Goal: Task Accomplishment & Management: Manage account settings

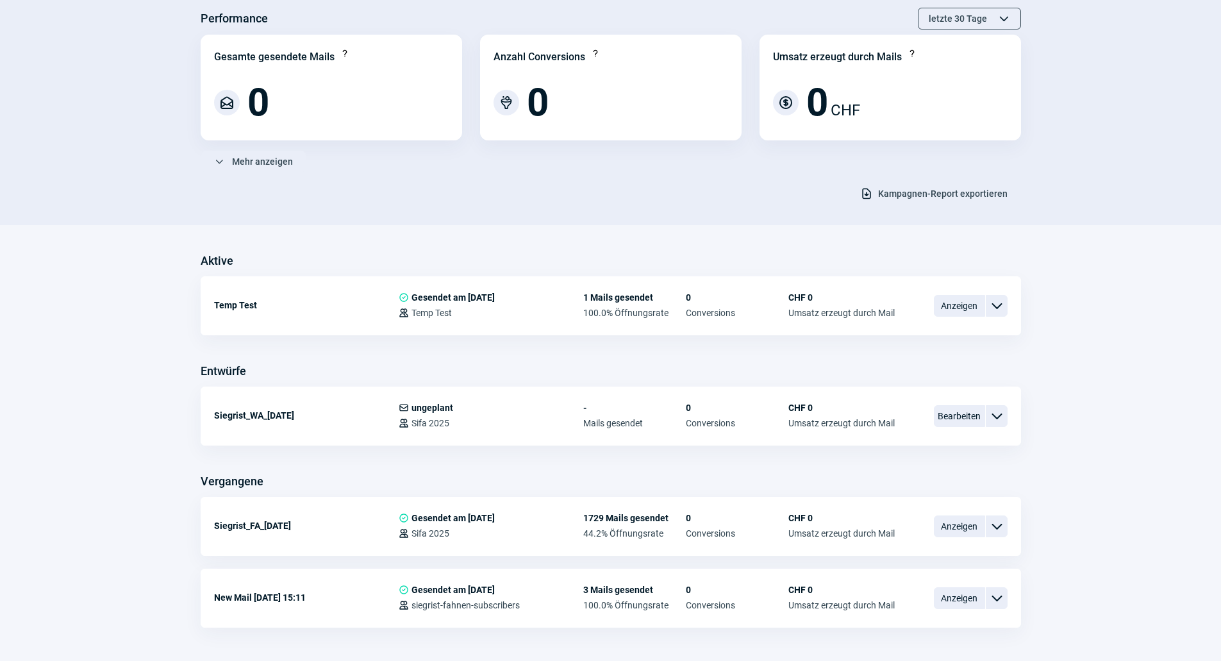
scroll to position [77, 0]
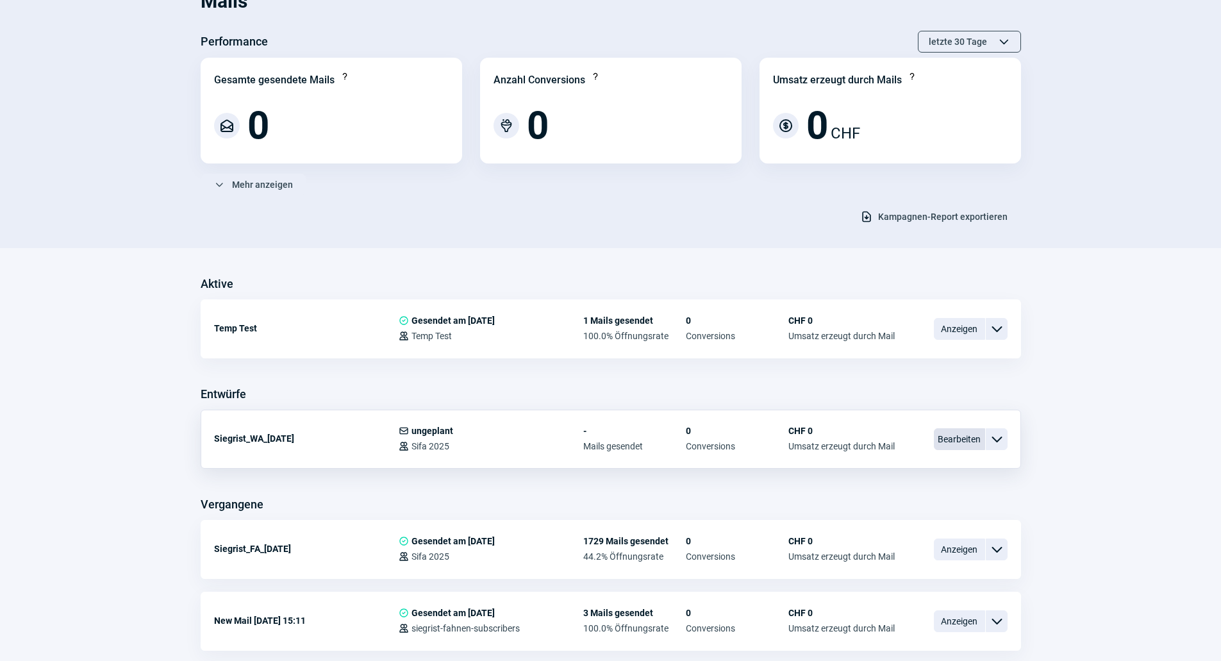
click at [957, 440] on span "Bearbeiten" at bounding box center [959, 439] width 51 height 22
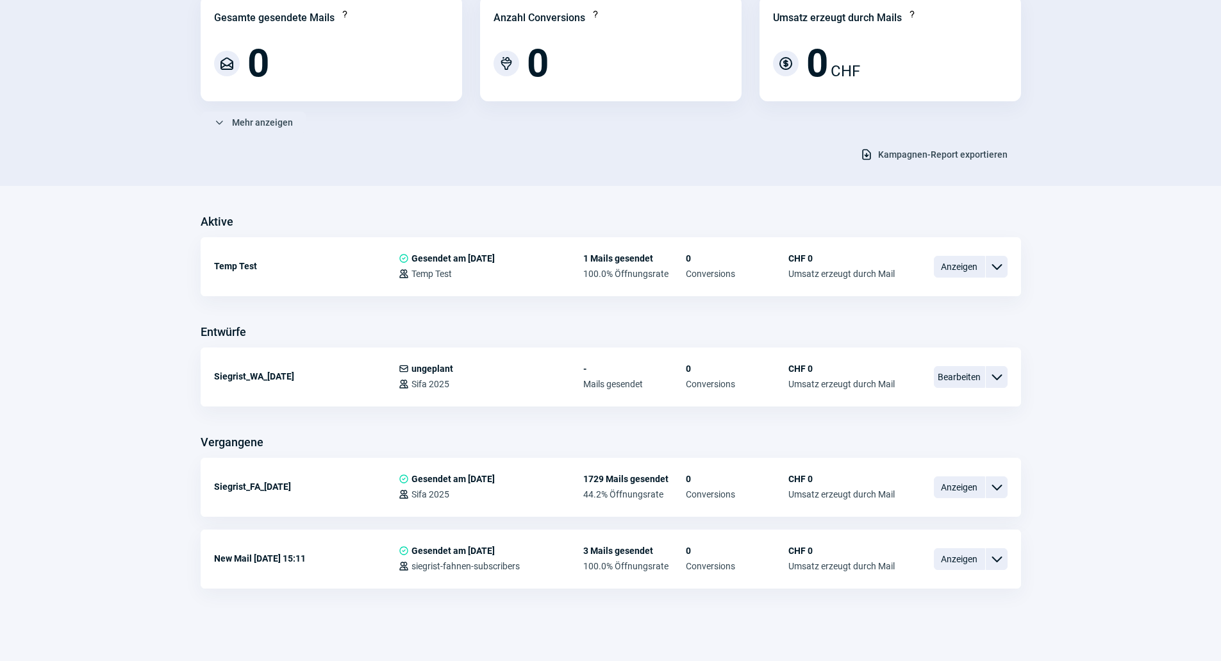
scroll to position [141, 0]
click at [945, 490] on span "Anzeigen" at bounding box center [959, 485] width 51 height 22
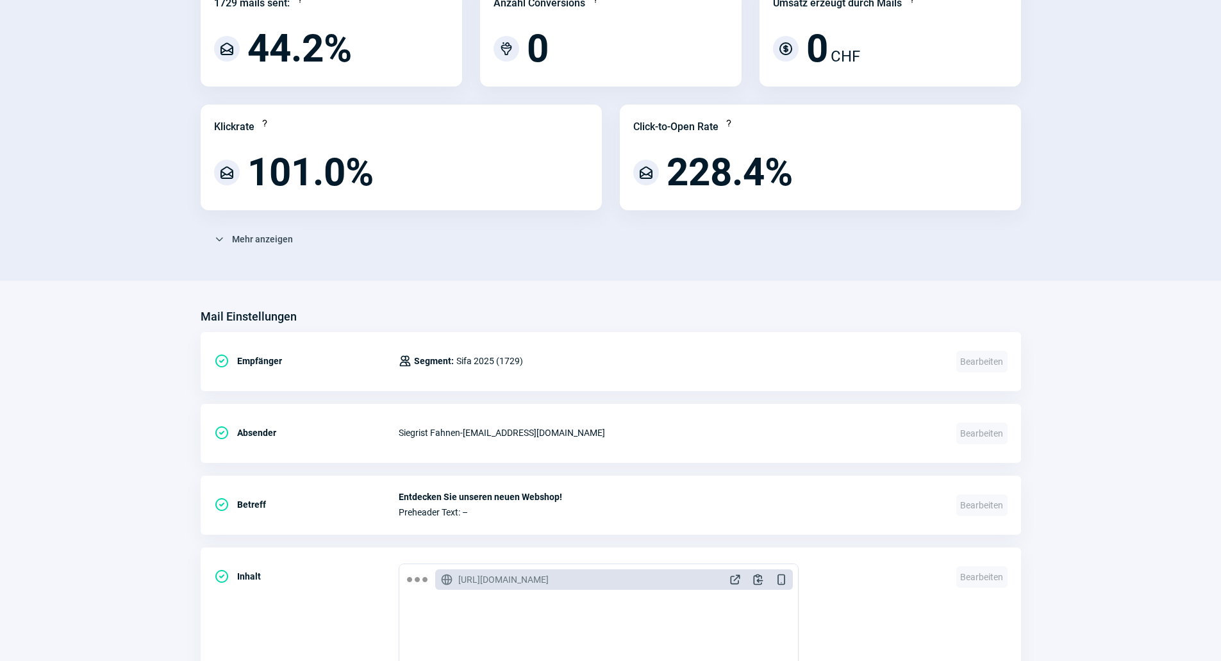
scroll to position [192, 0]
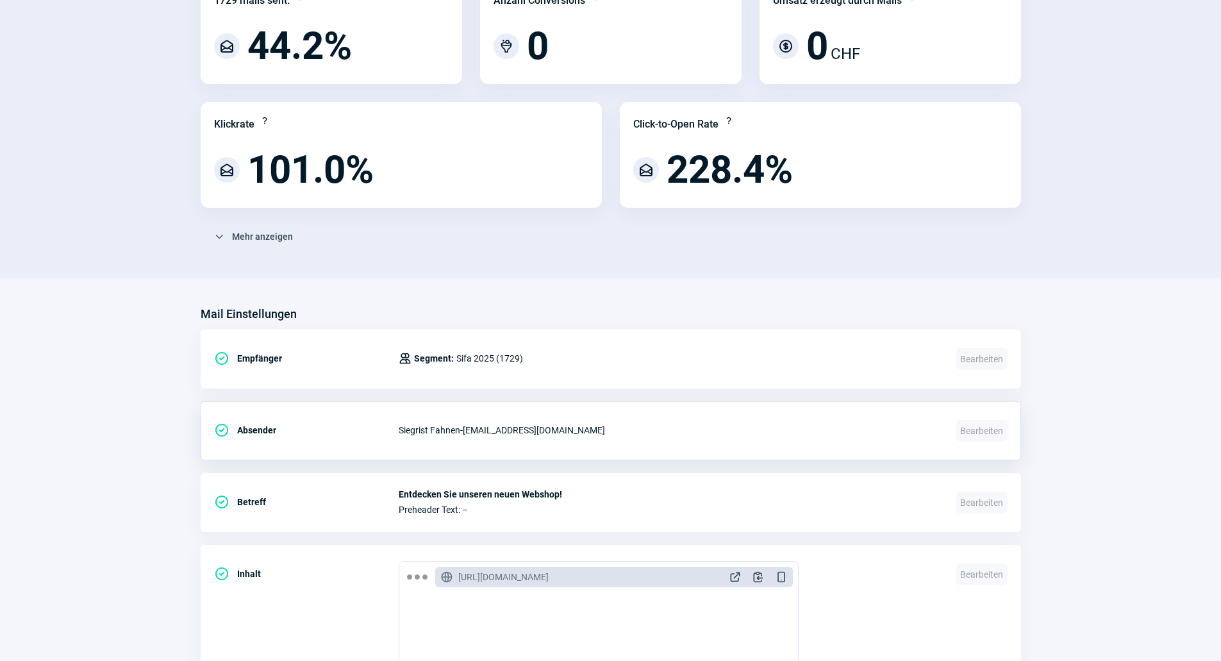
drag, startPoint x: 644, startPoint y: 435, endPoint x: 466, endPoint y: 431, distance: 178.2
click at [466, 431] on div "Siegrist Fahnen - newsletter@siegrist-fahnen.ch" at bounding box center [670, 430] width 542 height 26
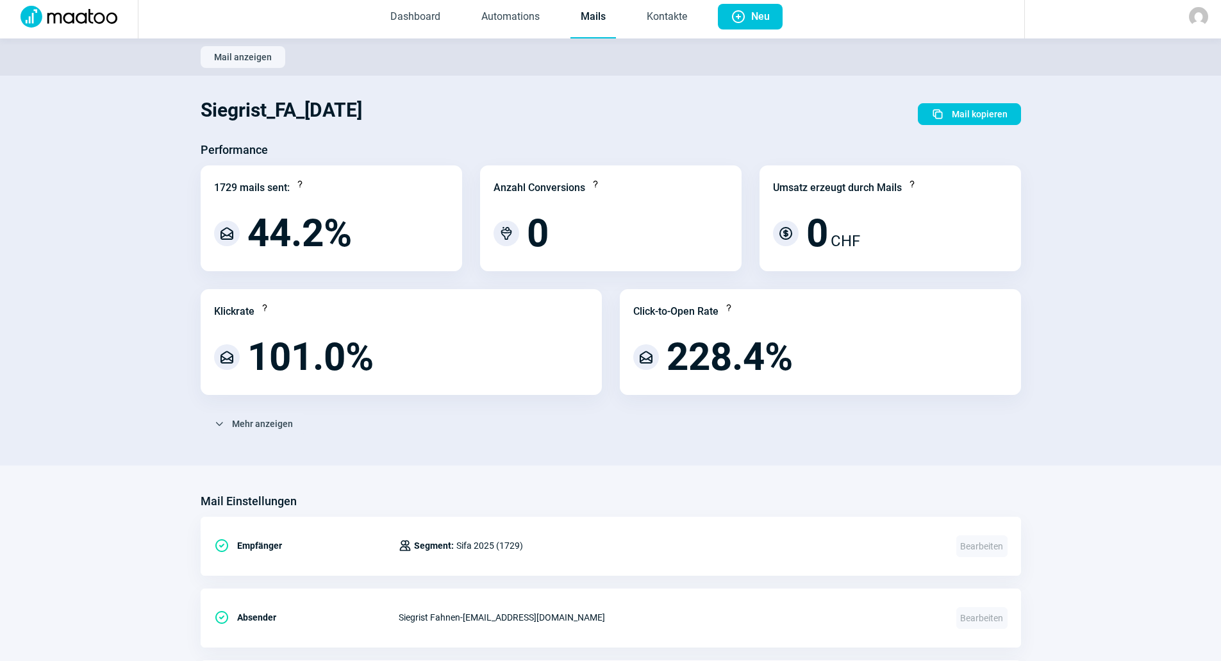
scroll to position [0, 0]
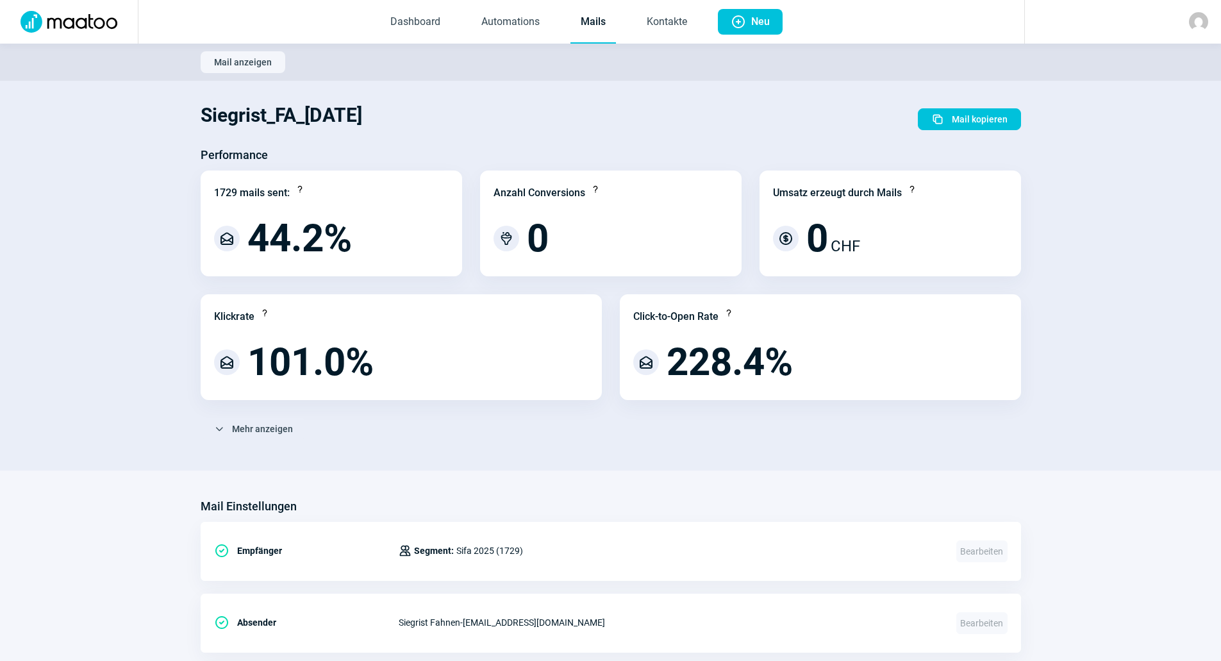
click at [606, 24] on link "Mails" at bounding box center [593, 22] width 46 height 42
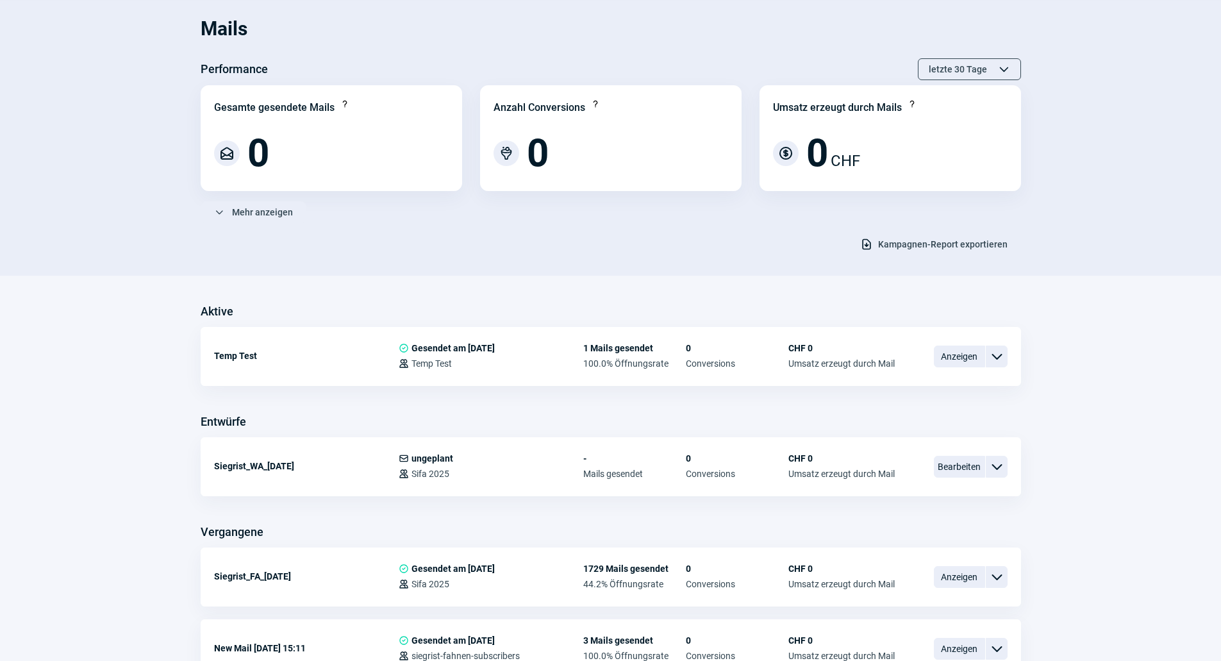
scroll to position [64, 0]
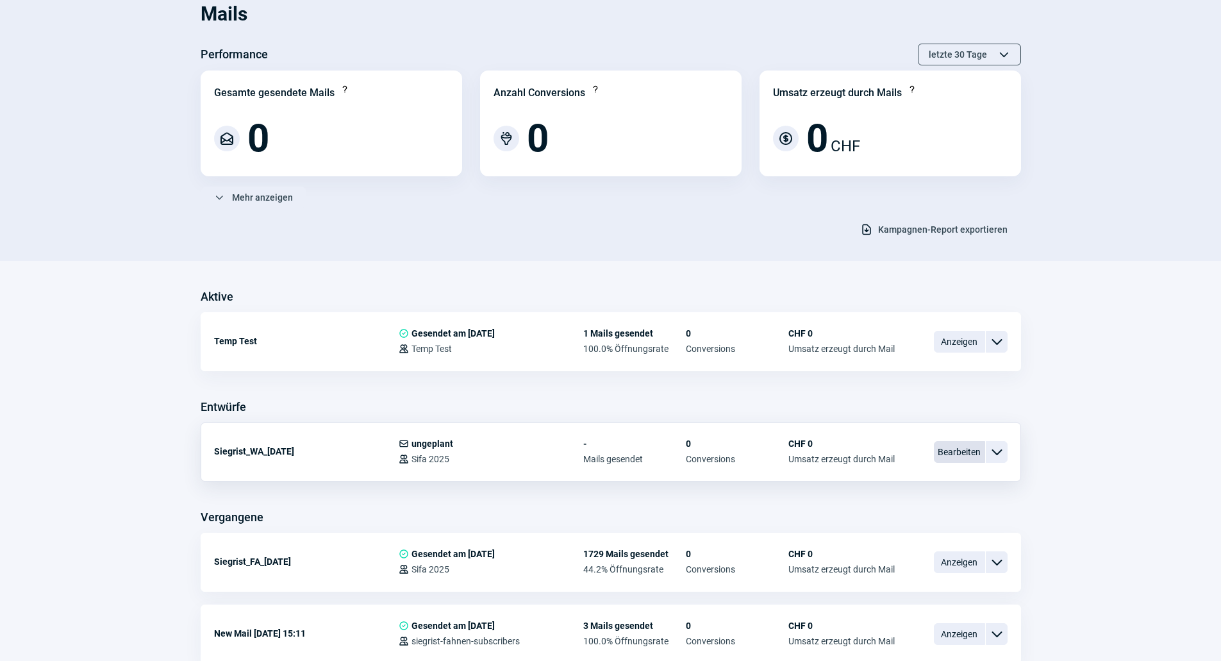
click at [941, 451] on span "Bearbeiten" at bounding box center [959, 452] width 51 height 22
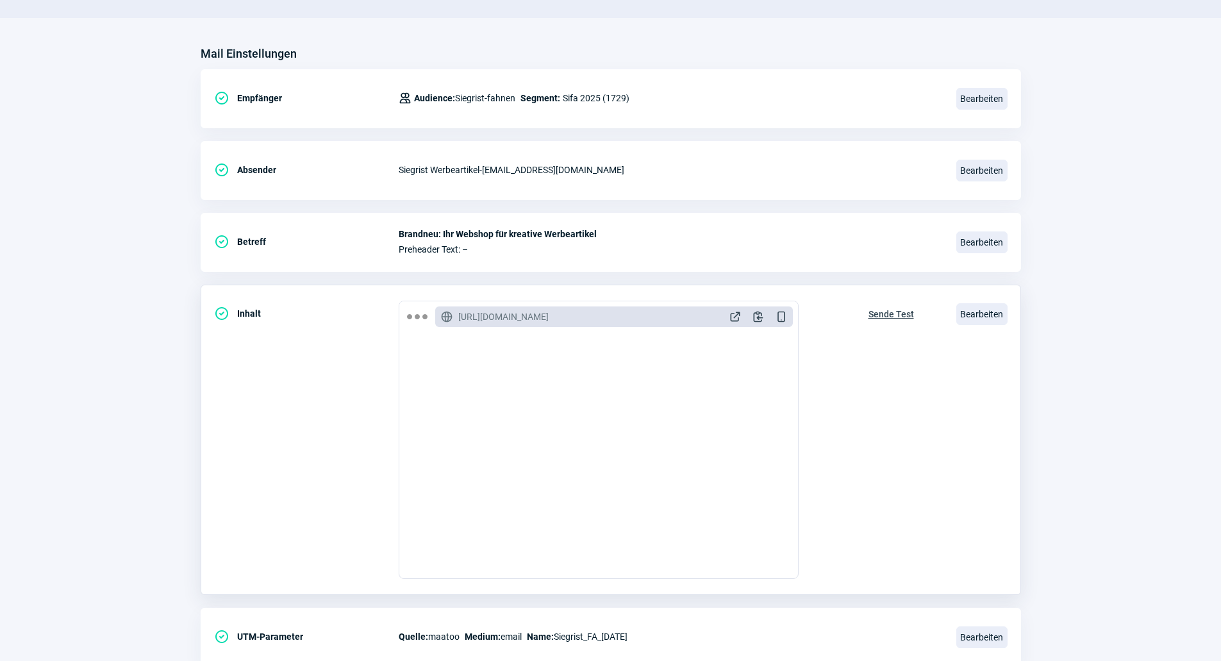
scroll to position [128, 0]
click at [981, 169] on span "Bearbeiten" at bounding box center [981, 169] width 51 height 22
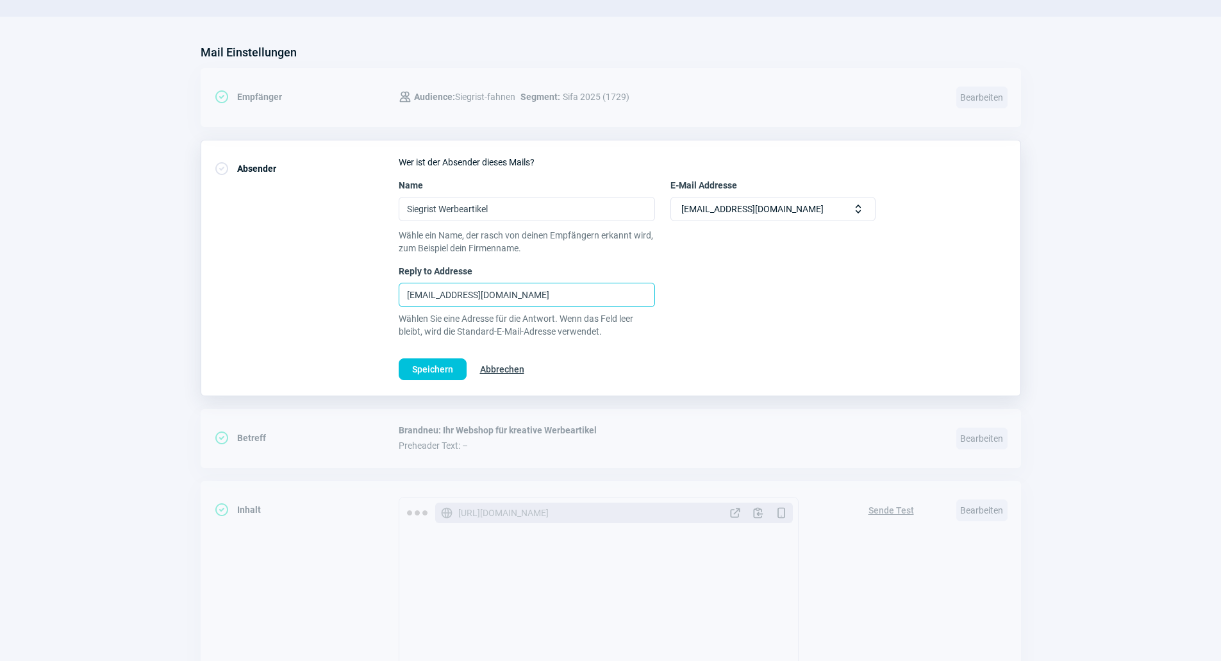
drag, startPoint x: 534, startPoint y: 288, endPoint x: 348, endPoint y: 281, distance: 186.0
click at [348, 281] on div "CheckCircle icon Absender Wer ist der Absender dieses Mails? Name Siegrist Werb…" at bounding box center [611, 268] width 820 height 256
click at [539, 306] on input "newsletter@siegrist.ch" at bounding box center [527, 295] width 256 height 24
click at [523, 299] on input "newsletter@siegrist.ch" at bounding box center [527, 295] width 256 height 24
drag, startPoint x: 512, startPoint y: 290, endPoint x: 314, endPoint y: 291, distance: 198.1
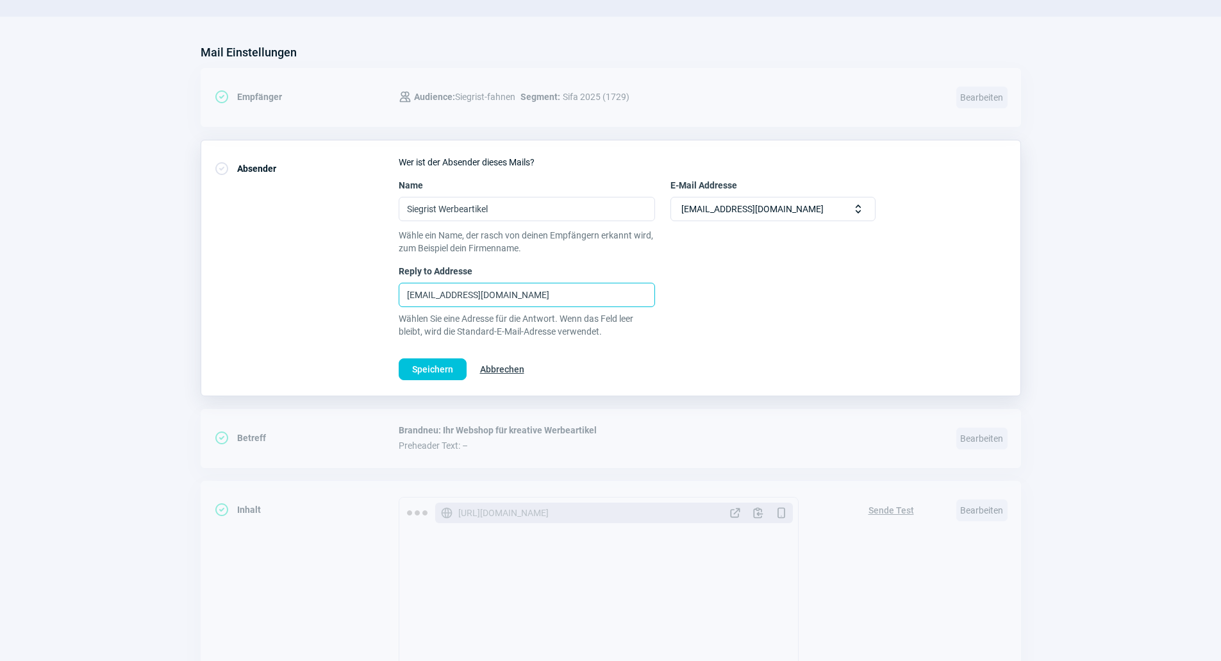
click at [314, 291] on div "CheckCircle icon Absender Wer ist der Absender dieses Mails? Name Siegrist Werb…" at bounding box center [611, 268] width 820 height 256
click at [520, 298] on input "newsletter@siegrist.ch" at bounding box center [527, 295] width 256 height 24
drag, startPoint x: 511, startPoint y: 291, endPoint x: 501, endPoint y: 296, distance: 10.9
click at [474, 297] on input "newsletter@siegrist.ch" at bounding box center [527, 295] width 256 height 24
click at [504, 296] on input "newsletter@siegrist.ch" at bounding box center [527, 295] width 256 height 24
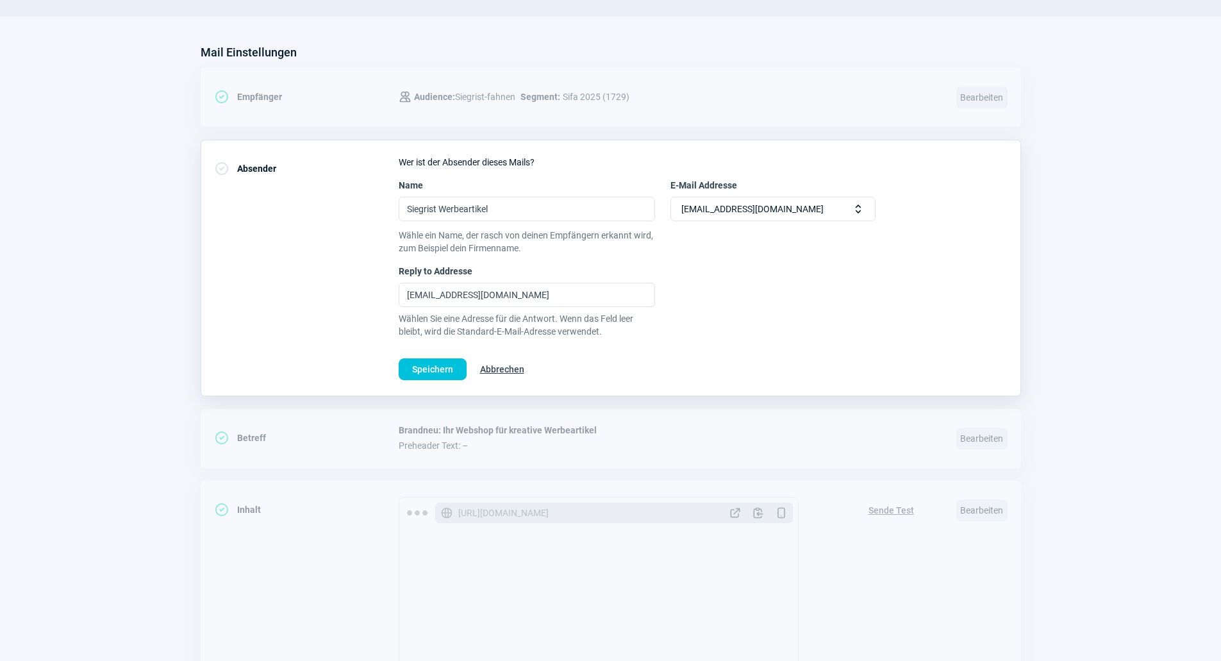
click at [849, 213] on div "newsletter@siegrist-fahnen.ch Selector icon" at bounding box center [772, 209] width 205 height 24
click at [853, 215] on span "Selector icon" at bounding box center [858, 209] width 13 height 13
drag, startPoint x: 578, startPoint y: 293, endPoint x: 278, endPoint y: 261, distance: 301.0
click at [278, 261] on div "CheckCircle icon Absender Wer ist der Absender dieses Mails? Name Siegrist Werb…" at bounding box center [611, 268] width 820 height 256
click at [523, 299] on input "newsletter@siegrist.ch" at bounding box center [527, 295] width 256 height 24
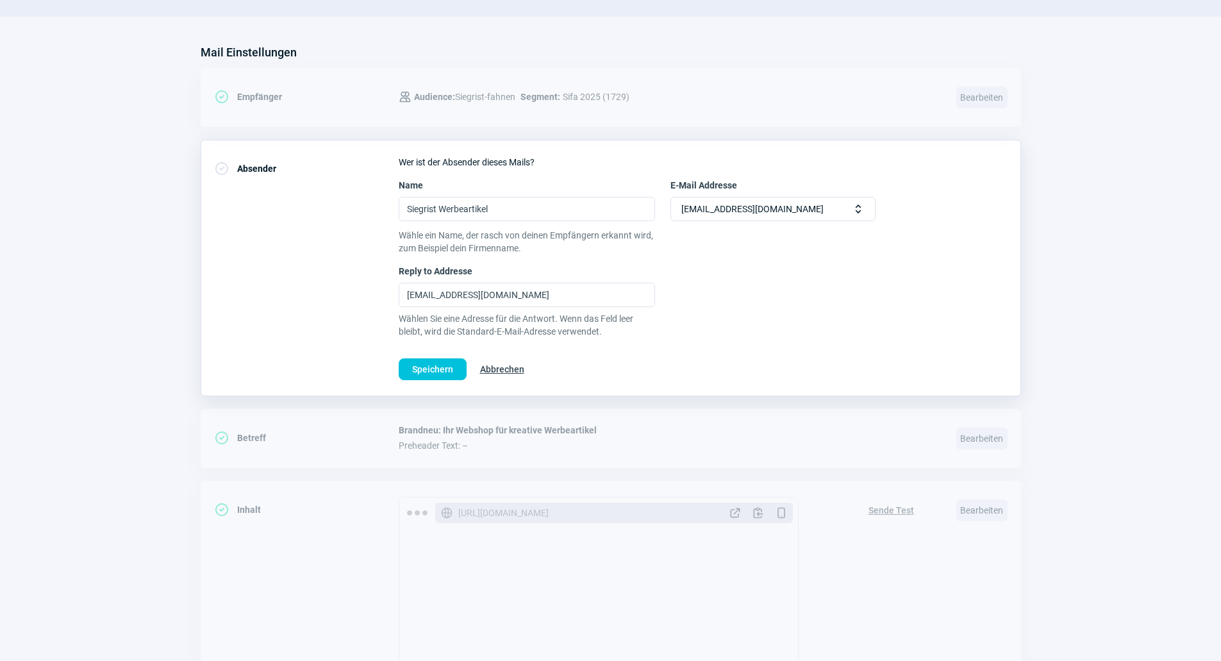
click at [504, 363] on span "Abbrechen" at bounding box center [502, 369] width 44 height 21
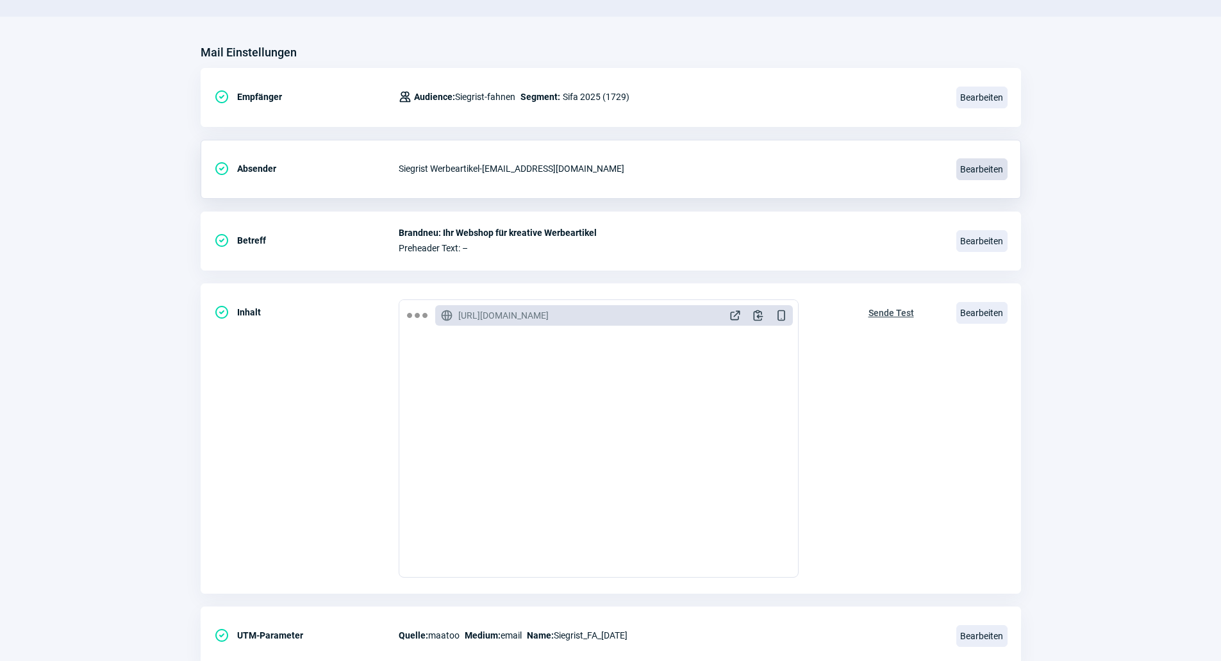
click at [962, 172] on span "Bearbeiten" at bounding box center [981, 169] width 51 height 22
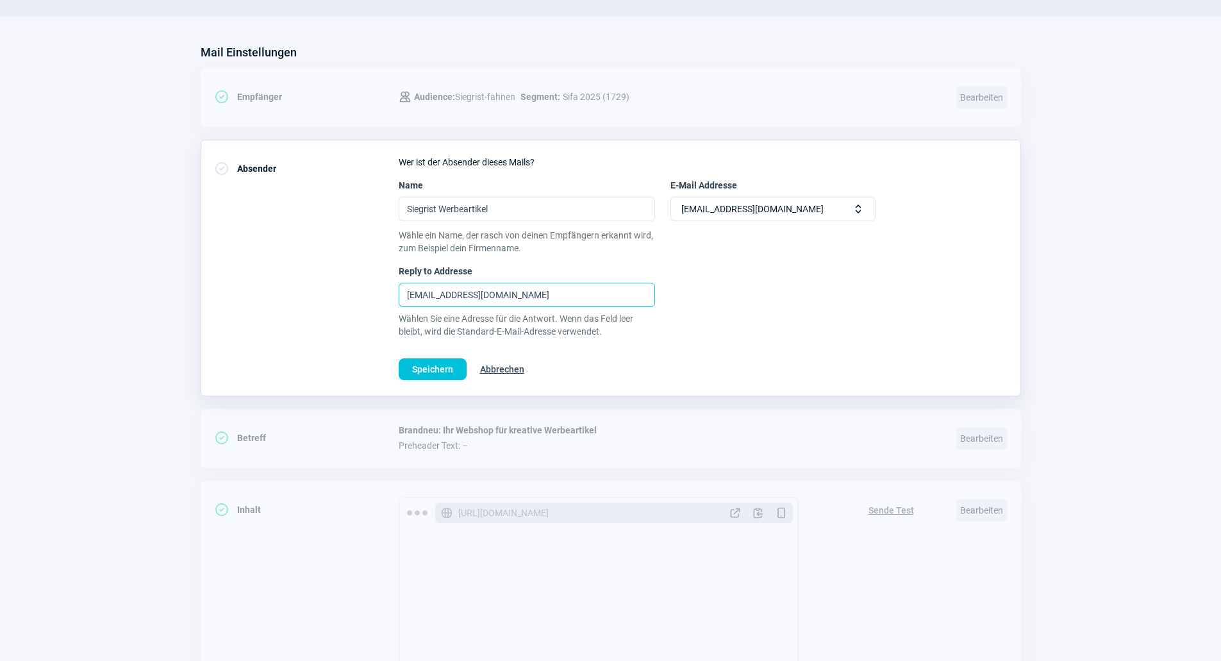
click at [595, 296] on input "[EMAIL_ADDRESS][DOMAIN_NAME]" at bounding box center [527, 295] width 256 height 24
